Goal: Find specific page/section: Find specific page/section

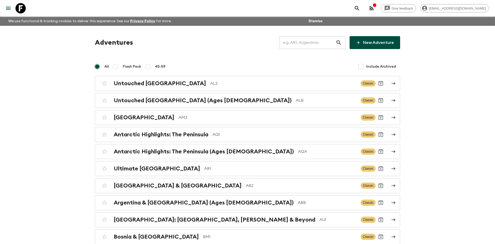
click at [299, 40] on input "text" at bounding box center [307, 42] width 56 height 14
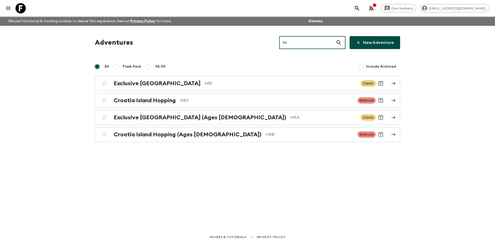
type input "hra"
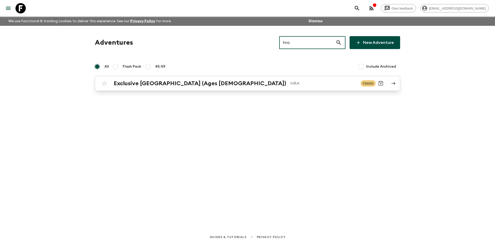
click at [163, 86] on h2 "Exclusive [GEOGRAPHIC_DATA] (Ages [DEMOGRAPHIC_DATA])" at bounding box center [200, 83] width 172 height 7
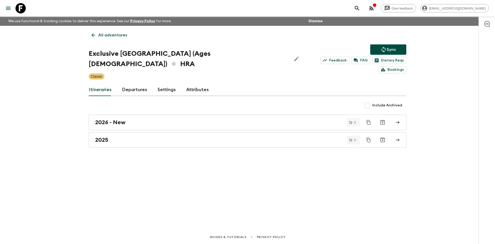
click at [385, 49] on icon "Sync adventure departures to the booking engine" at bounding box center [384, 50] width 4 height 6
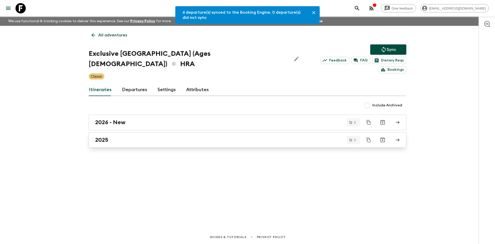
click at [106, 135] on link "2025" at bounding box center [248, 139] width 318 height 15
